Goal: Information Seeking & Learning: Learn about a topic

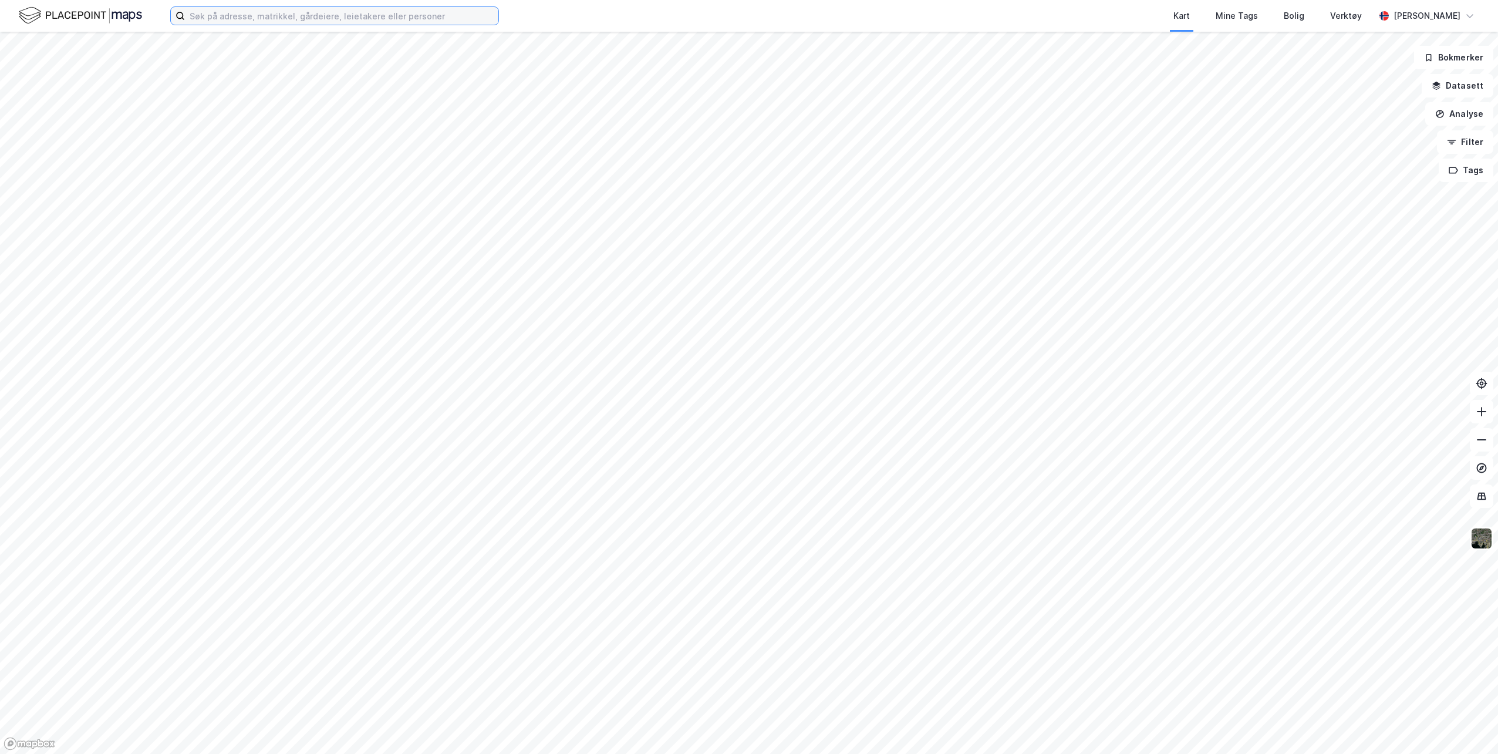
click at [411, 19] on input at bounding box center [342, 16] width 314 height 18
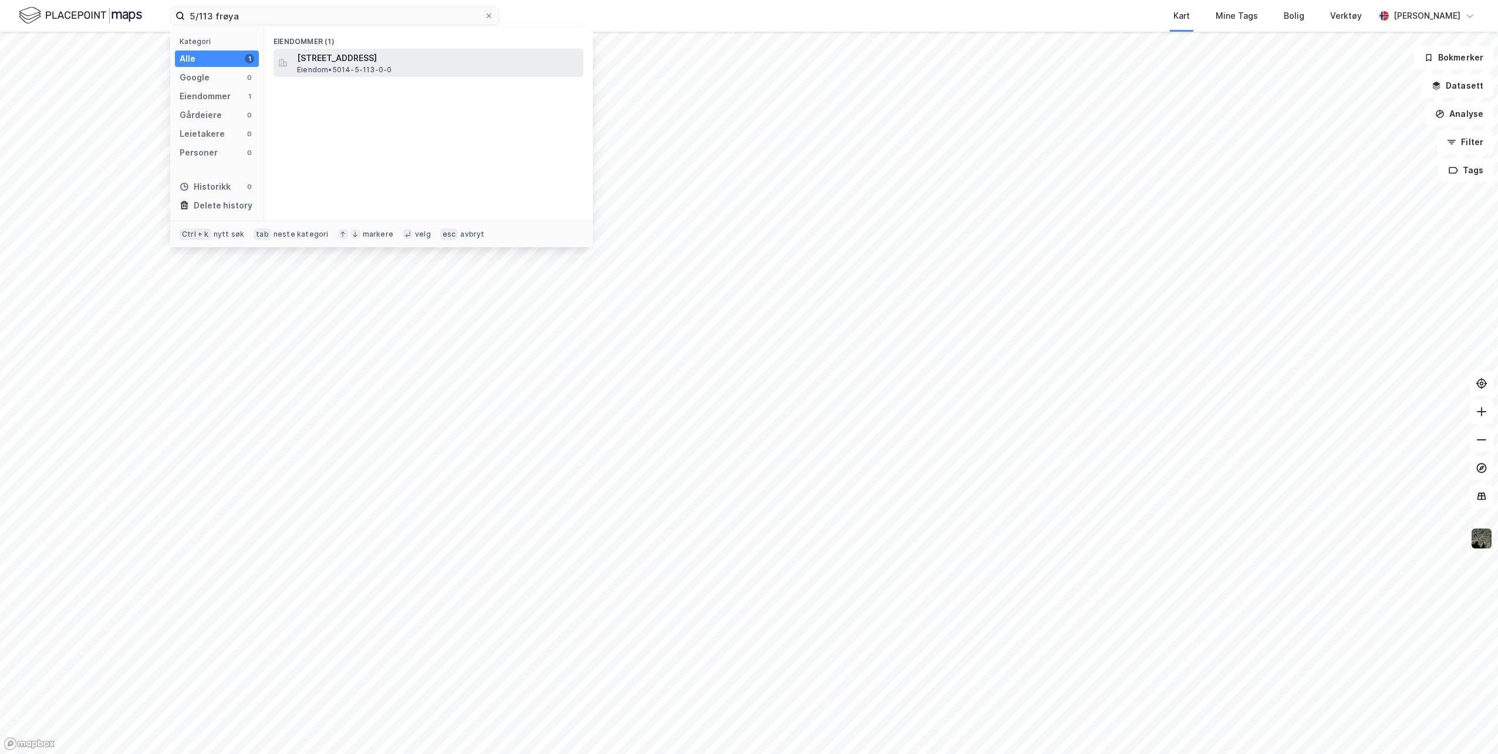
click at [356, 65] on span "Eiendom • 5014-5-113-0-0" at bounding box center [344, 69] width 95 height 9
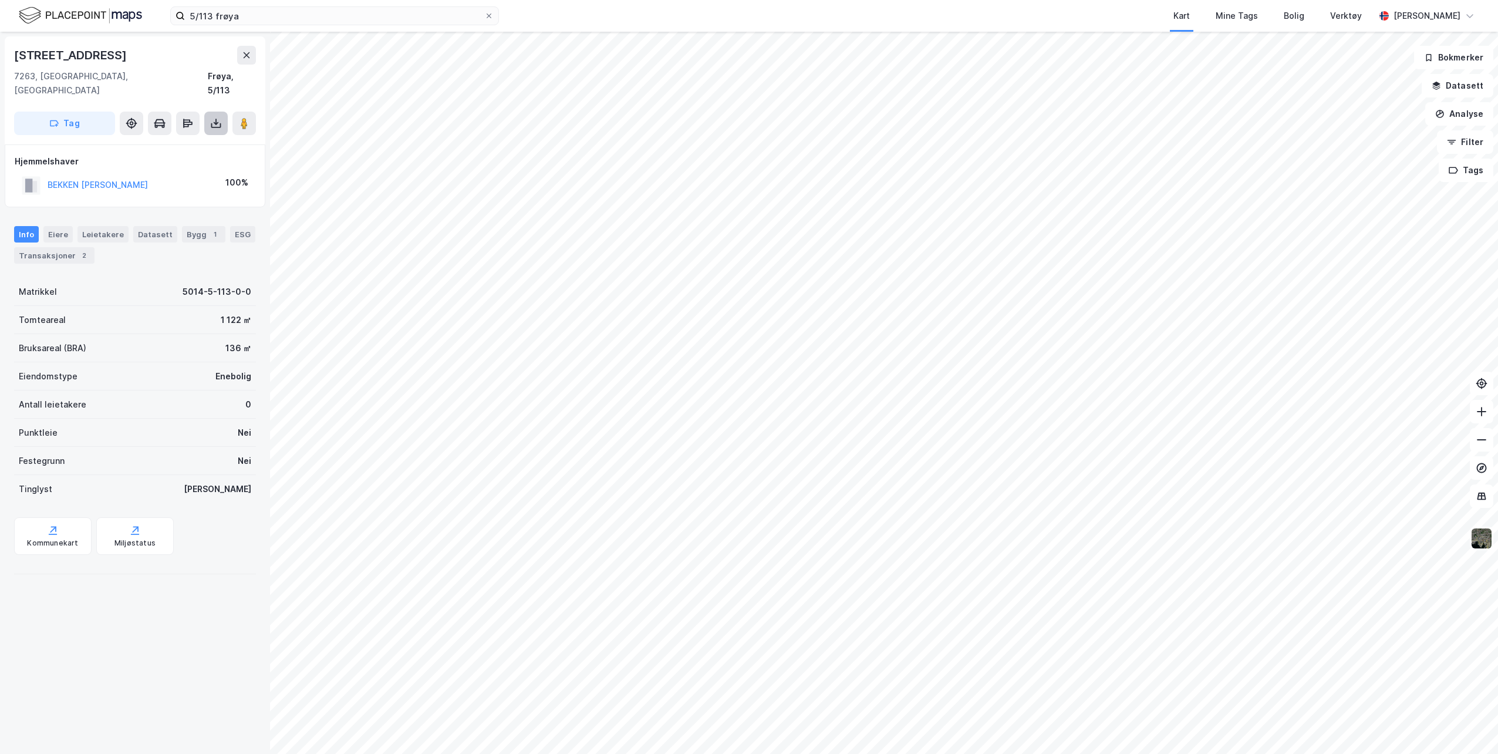
click at [211, 115] on button at bounding box center [215, 123] width 23 height 23
click at [147, 142] on div "Last ned grunnbok" at bounding box center [158, 146] width 68 height 9
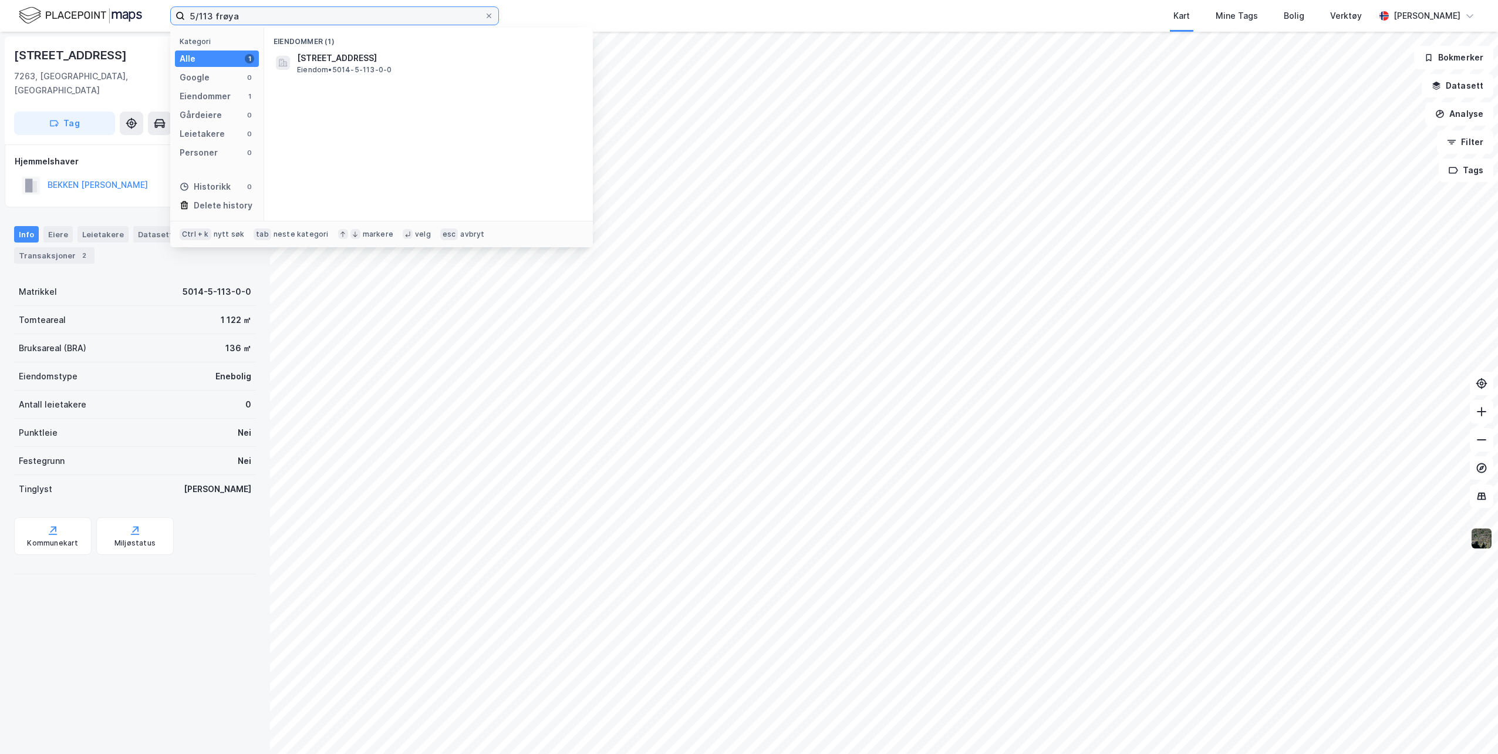
drag, startPoint x: 260, startPoint y: 19, endPoint x: 167, endPoint y: 8, distance: 94.1
click at [169, 11] on div "5/113 frøya Kategori Alle 1 Google 0 Eiendommer 1 Gårdeiere 0 Leietakere 0 Pers…" at bounding box center [749, 16] width 1498 height 32
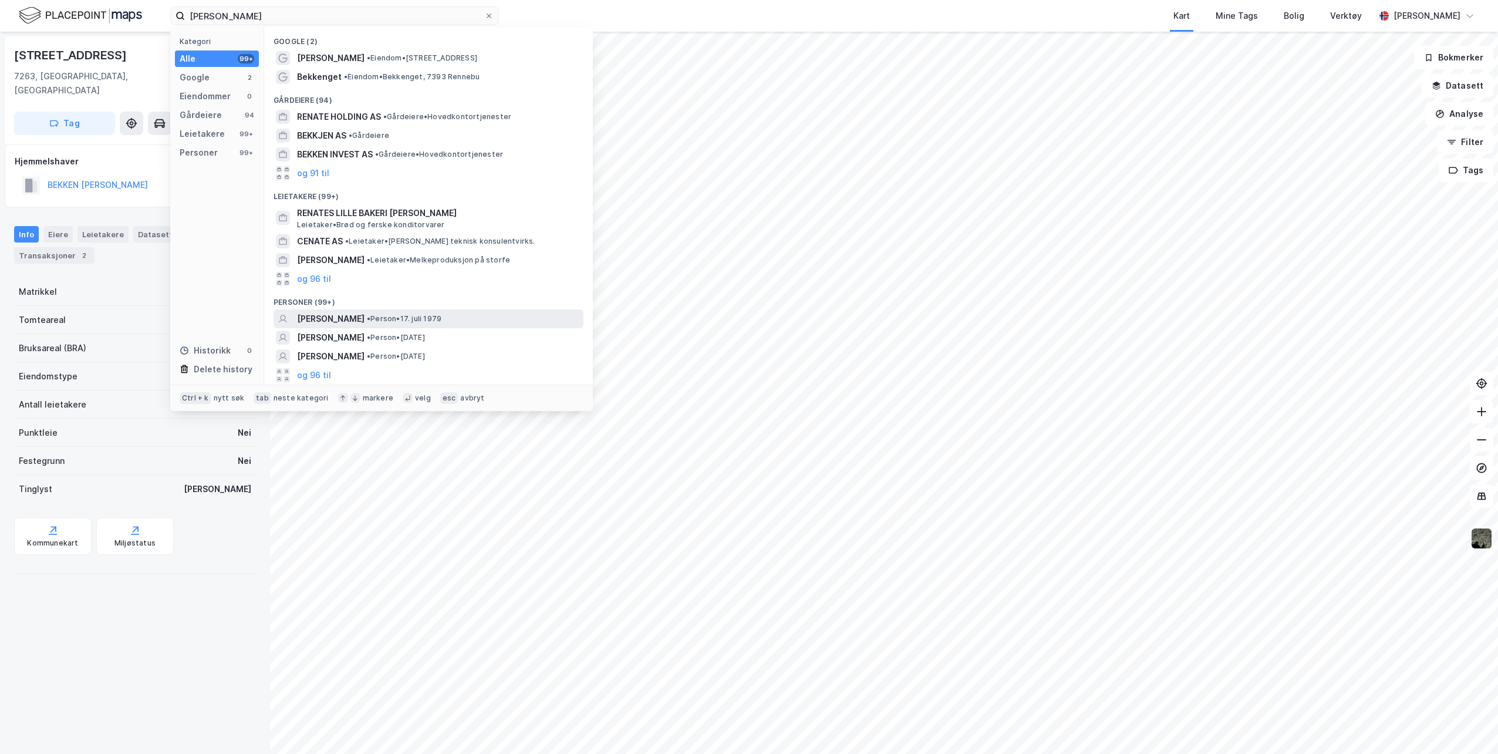
click at [426, 318] on span "• Person • [DATE]" at bounding box center [404, 318] width 75 height 9
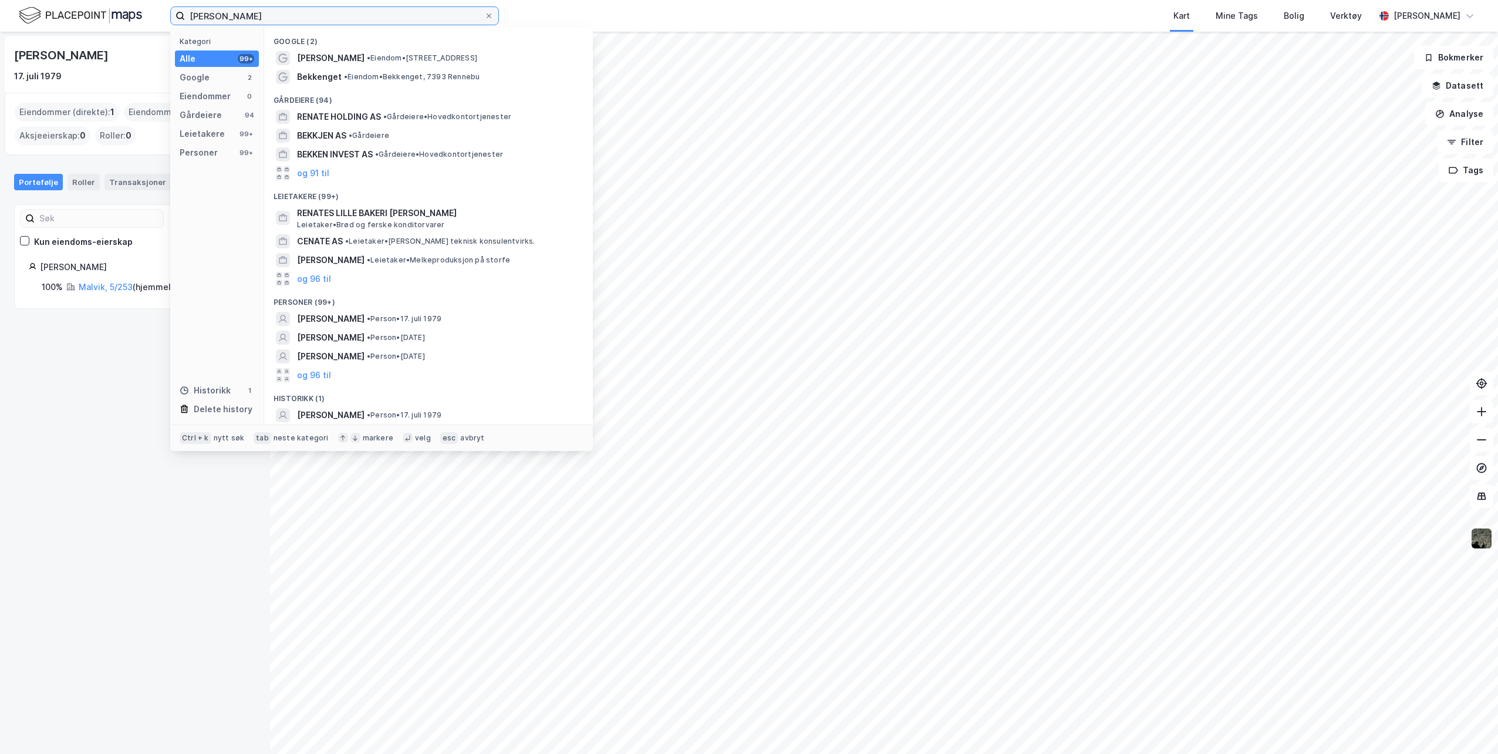
drag, startPoint x: 231, startPoint y: 19, endPoint x: 149, endPoint y: 10, distance: 82.7
click at [149, 11] on div "[PERSON_NAME] Kategori Alle 99+ Google 2 Eiendommer 0 Gårdeiere 94 Leietakere 9…" at bounding box center [749, 16] width 1498 height 32
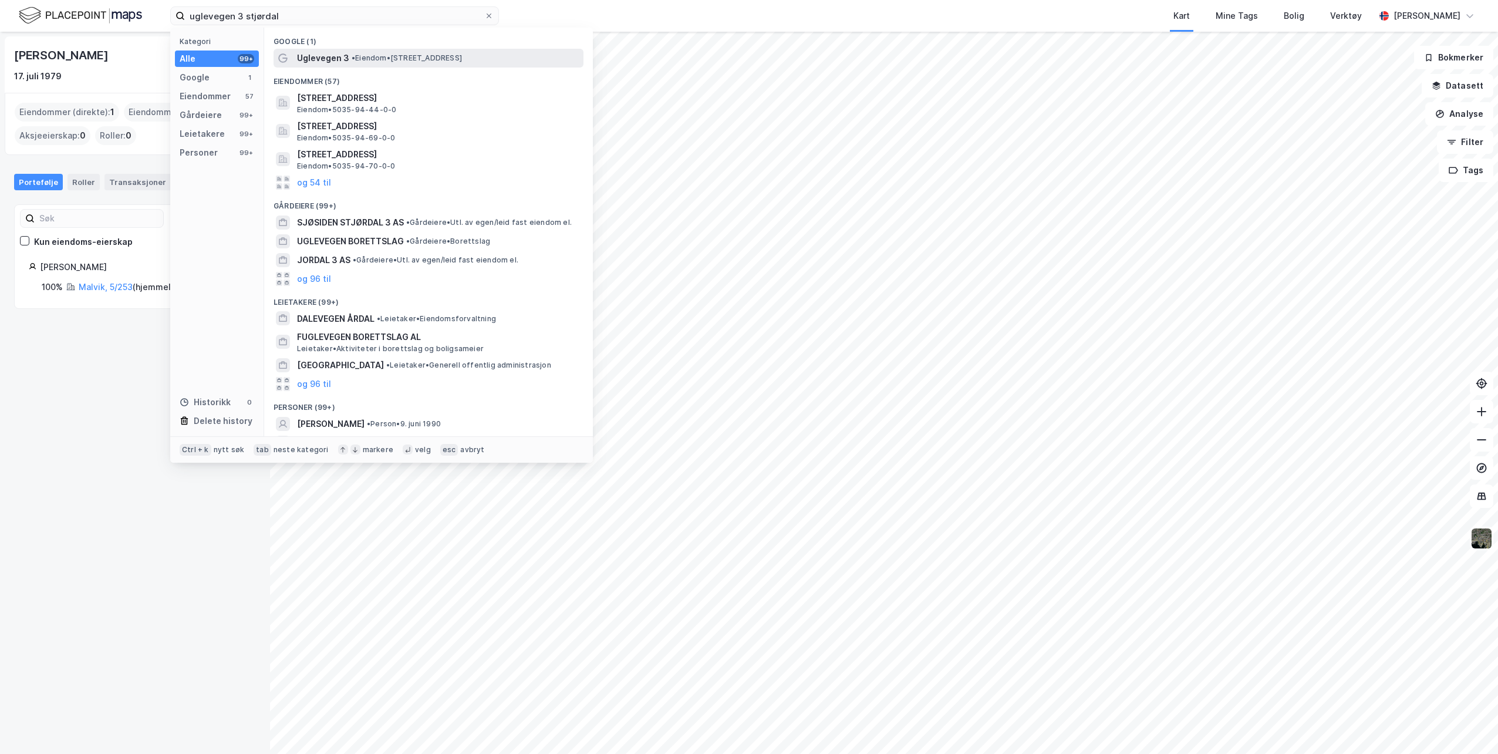
click at [352, 55] on span "•" at bounding box center [354, 57] width 4 height 9
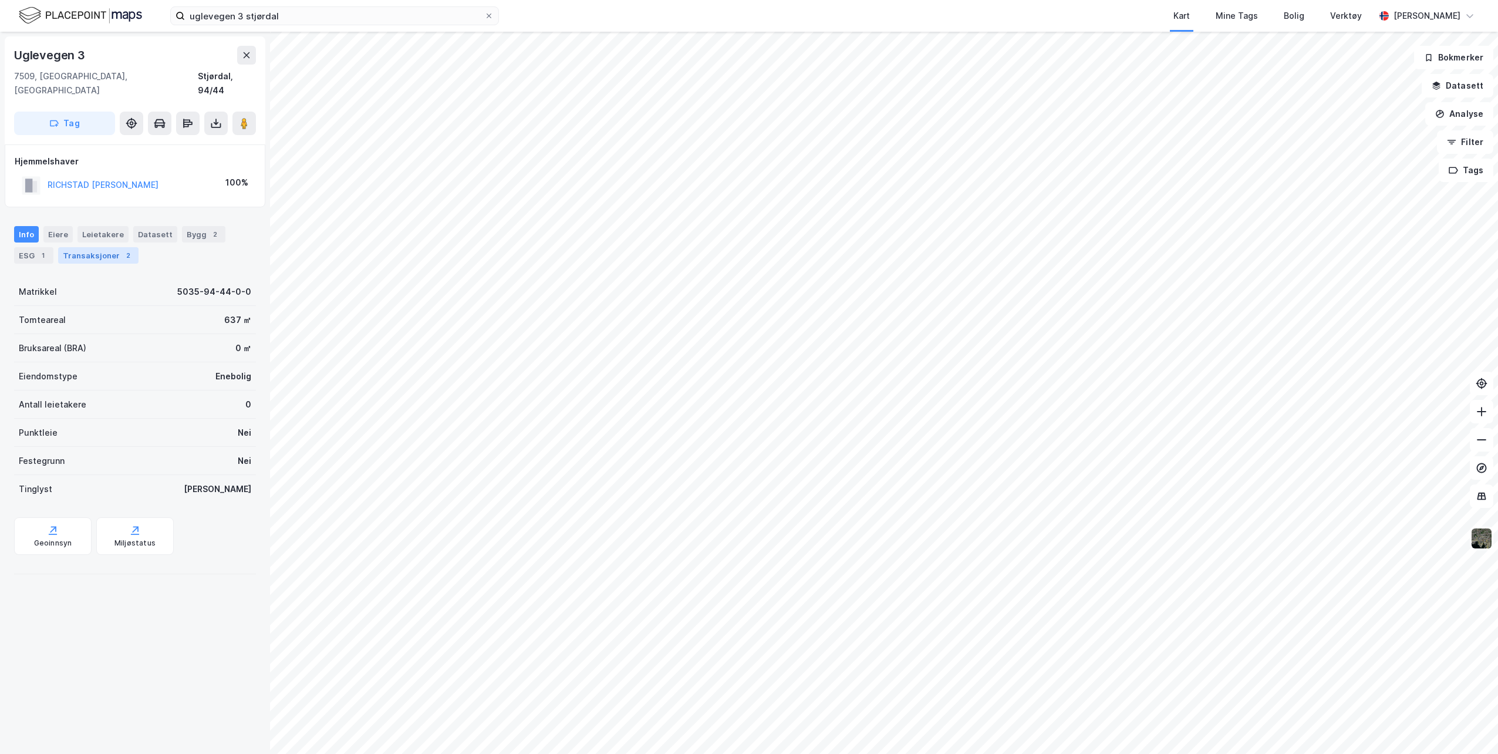
click at [97, 247] on div "Transaksjoner 2" at bounding box center [98, 255] width 80 height 16
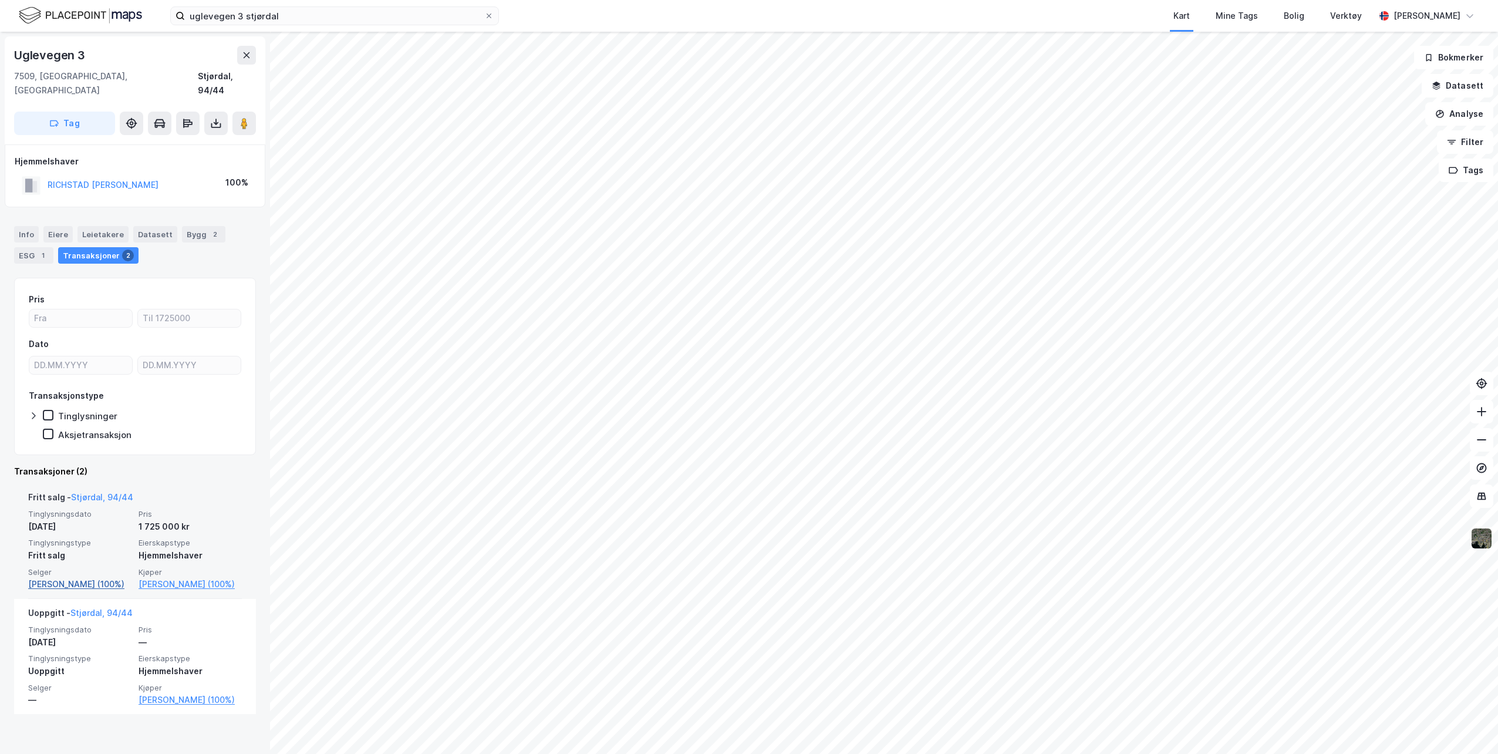
click at [90, 577] on link "[PERSON_NAME] (100%)" at bounding box center [79, 584] width 103 height 14
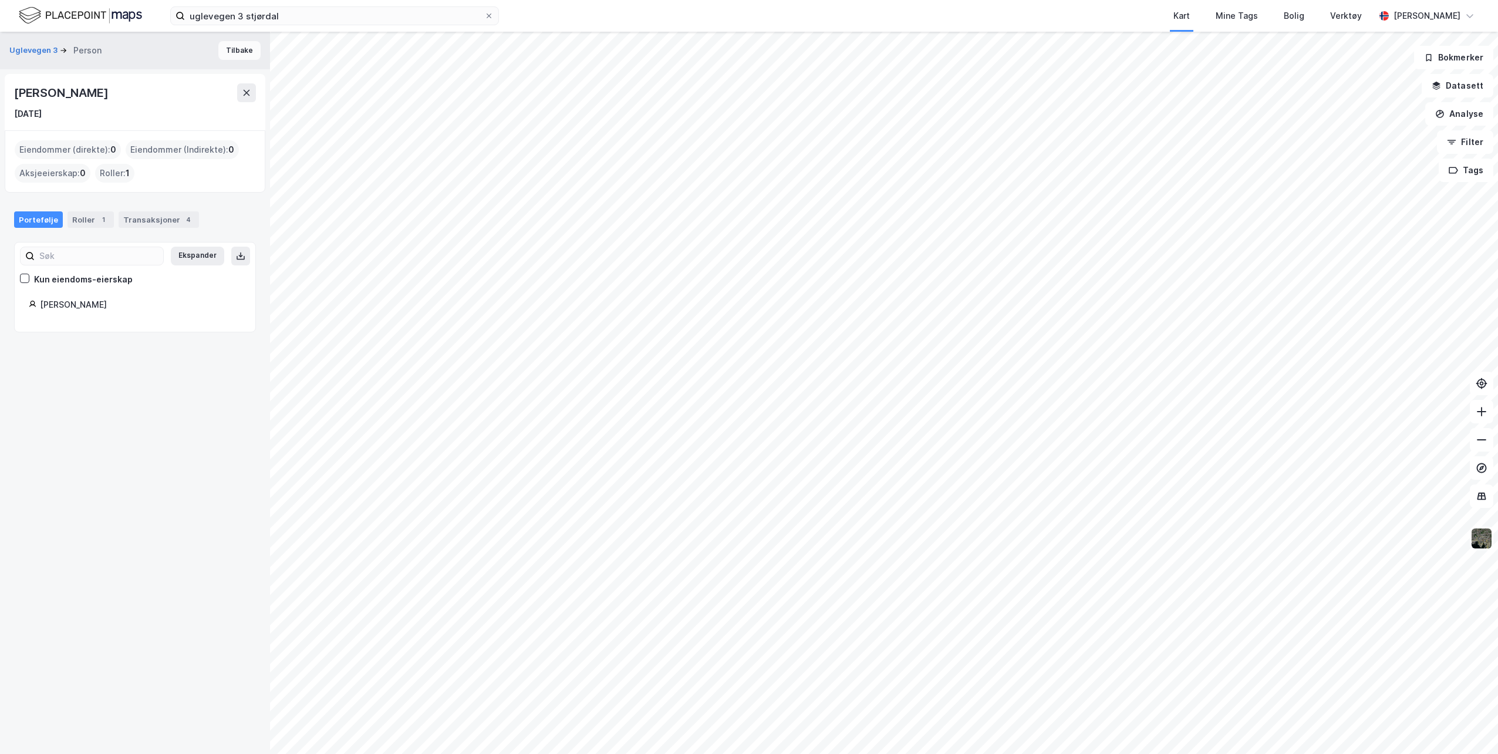
click at [225, 48] on button "Tilbake" at bounding box center [239, 50] width 42 height 19
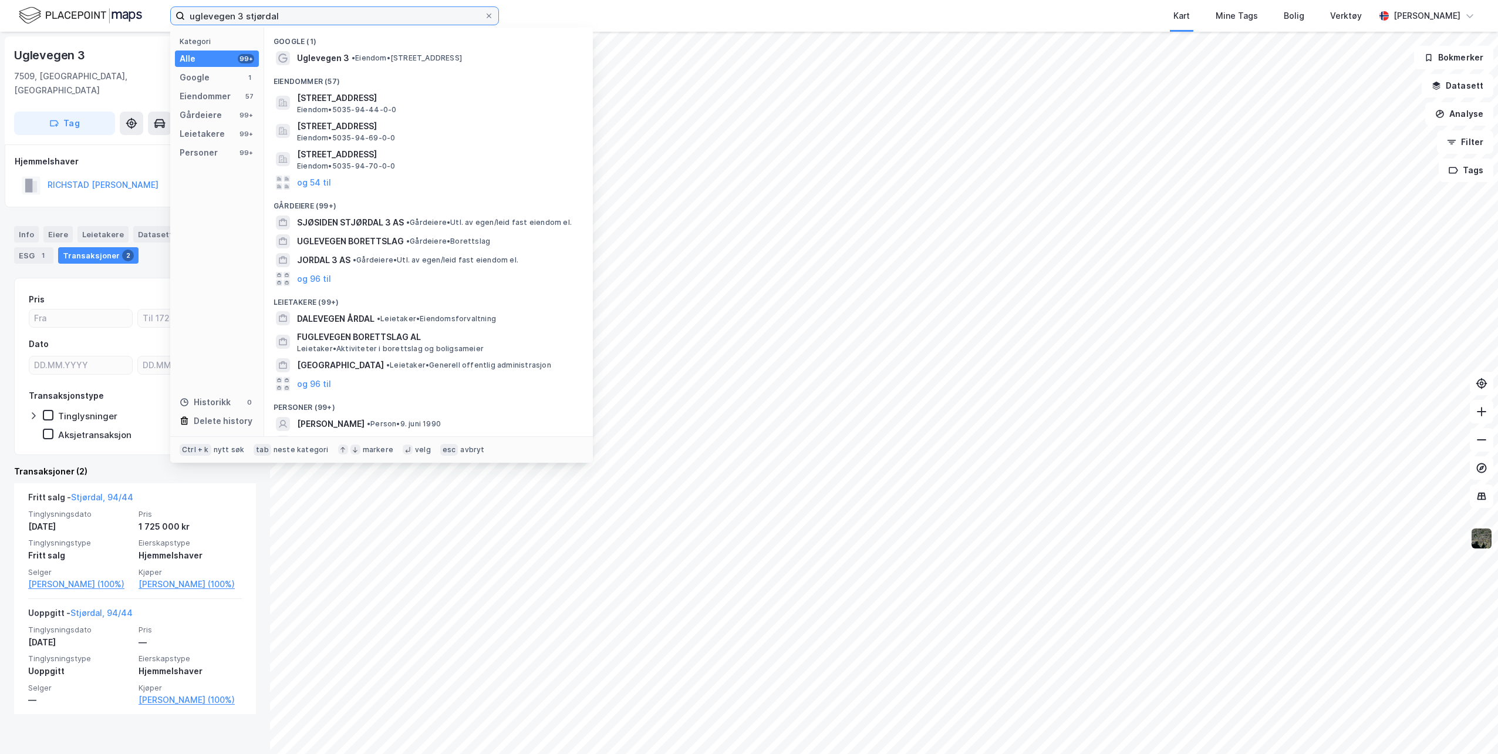
drag, startPoint x: 289, startPoint y: 15, endPoint x: 164, endPoint y: 11, distance: 125.1
click at [164, 11] on div "uglevegen 3 stjørdal Kategori Alle 99+ Google 1 Eiendommer 57 Gårdeiere 99+ Lei…" at bounding box center [749, 16] width 1498 height 32
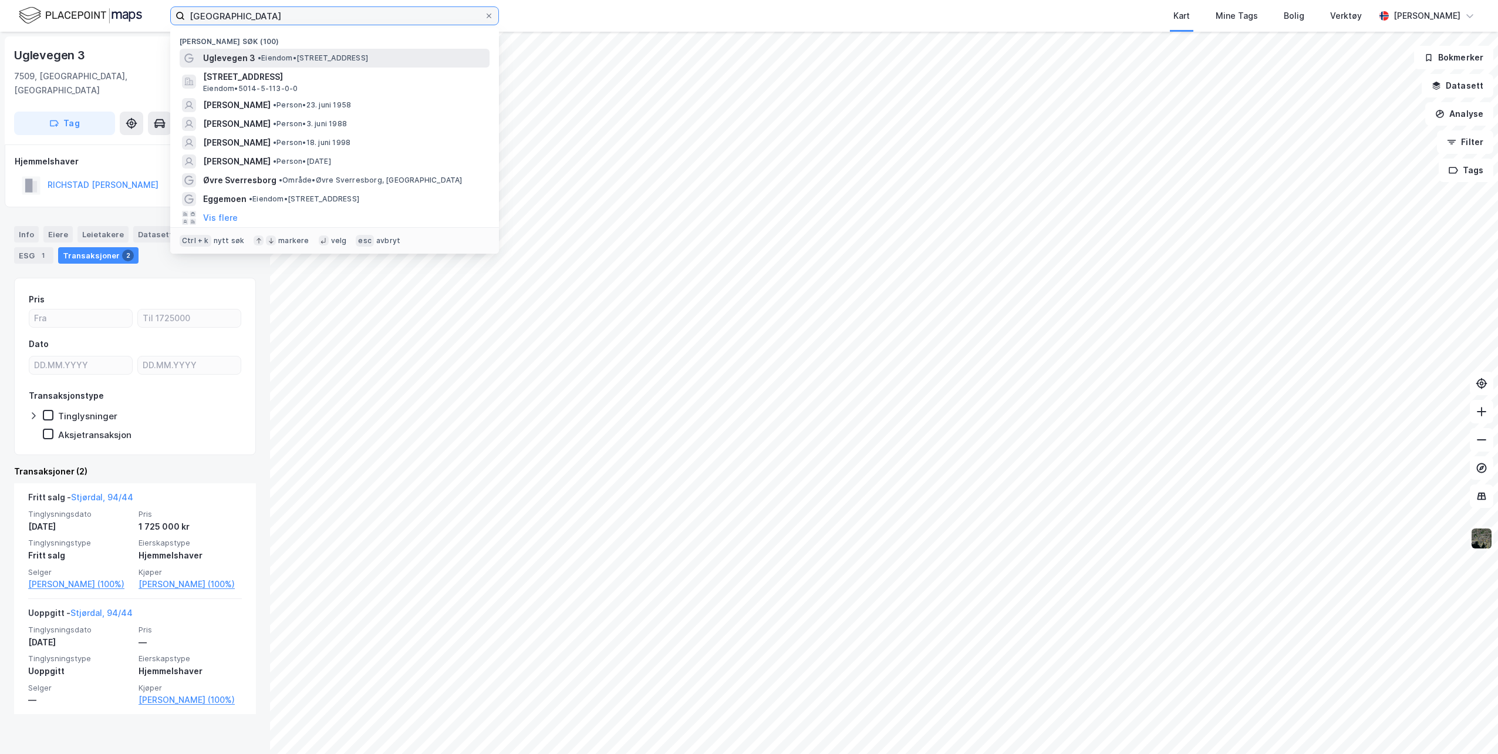
type input "[GEOGRAPHIC_DATA]"
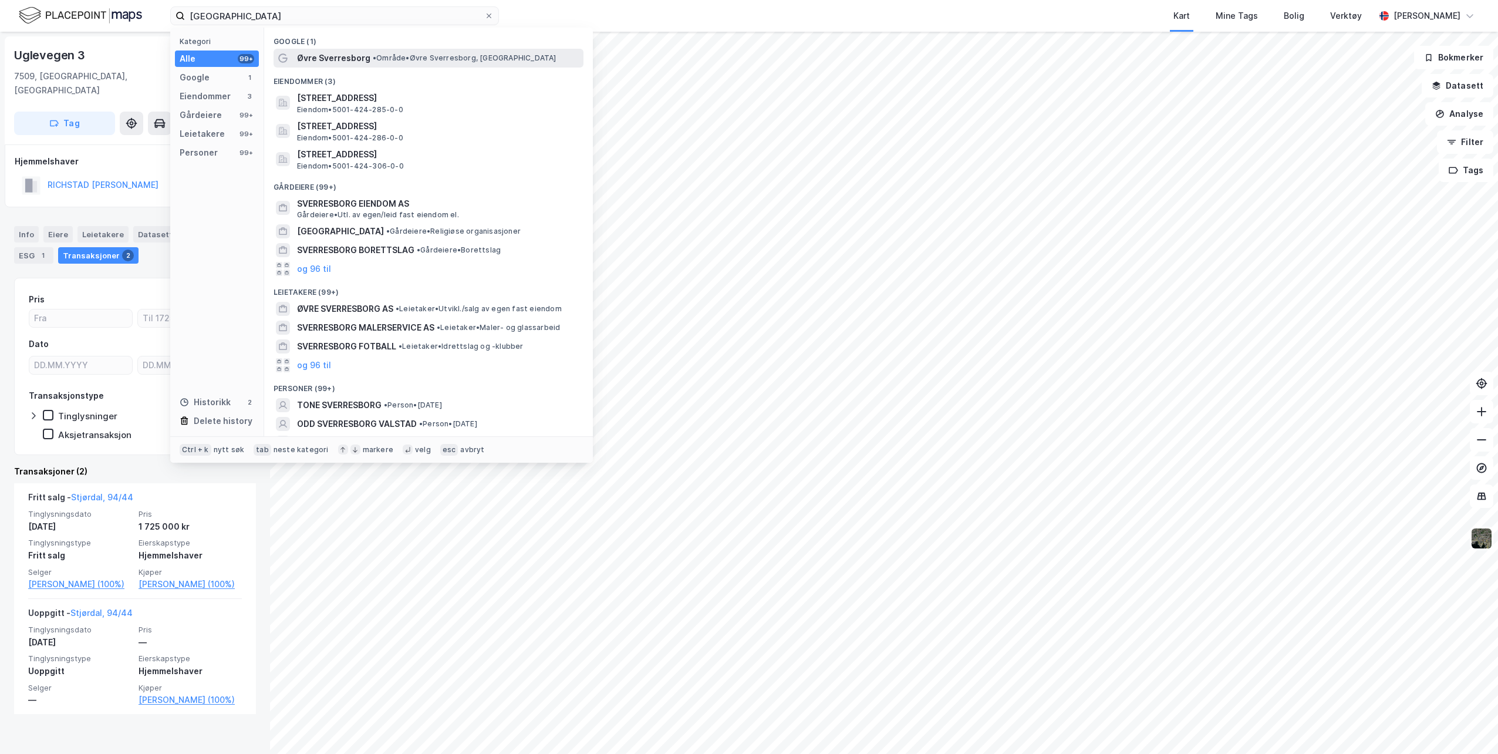
click at [363, 57] on span "Øvre Sverresborg" at bounding box center [333, 58] width 73 height 14
